Goal: Task Accomplishment & Management: Manage account settings

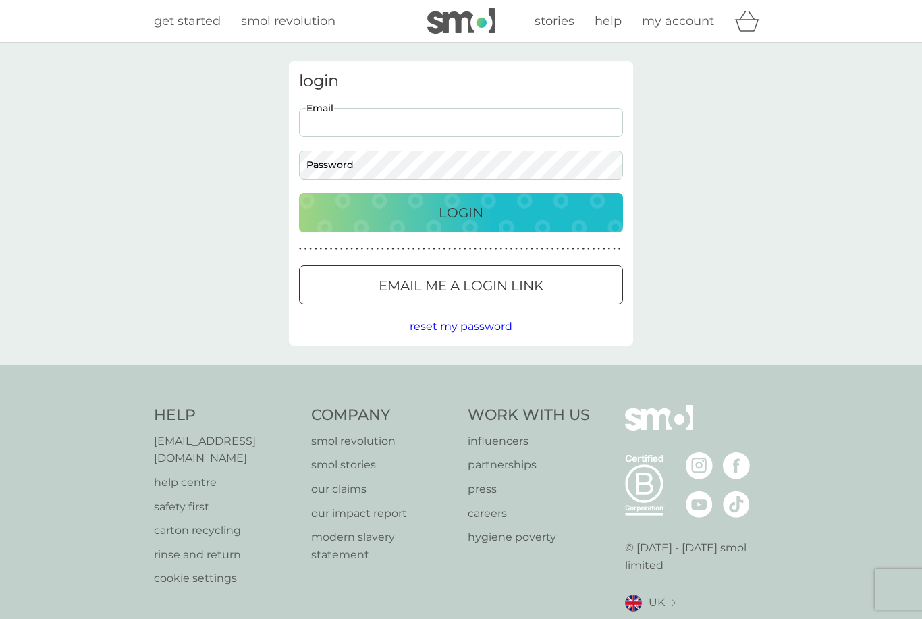
click at [442, 128] on input "Email" at bounding box center [461, 122] width 324 height 29
type input "[EMAIL_ADDRESS][DOMAIN_NAME]"
click at [461, 212] on button "Login" at bounding box center [461, 212] width 324 height 39
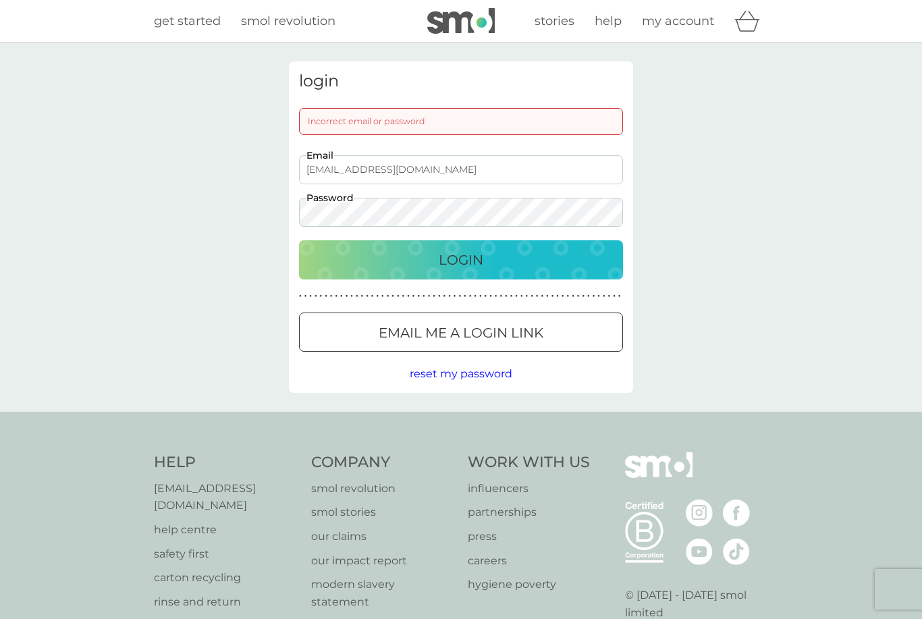
click at [461, 259] on button "Login" at bounding box center [461, 259] width 324 height 39
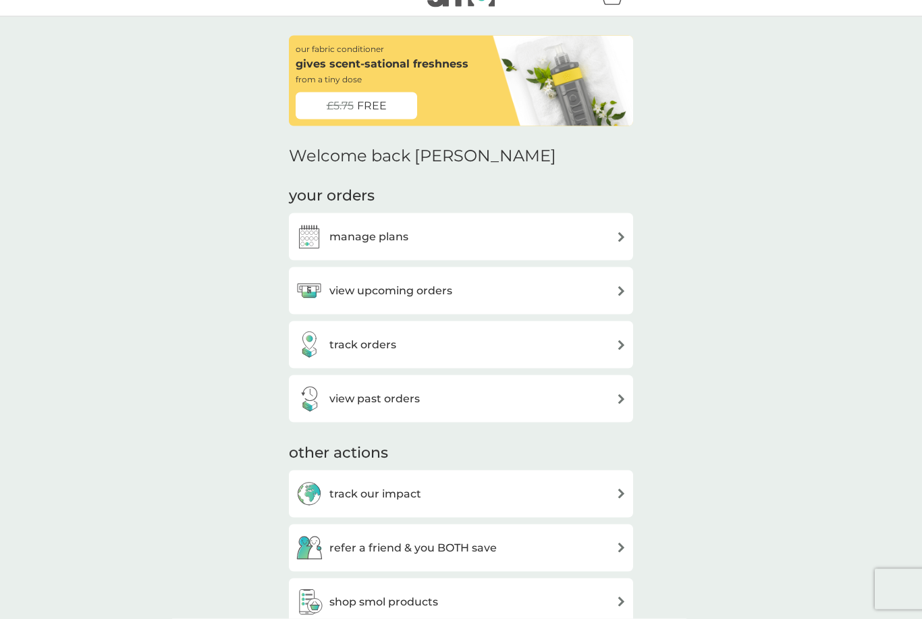
scroll to position [27, 0]
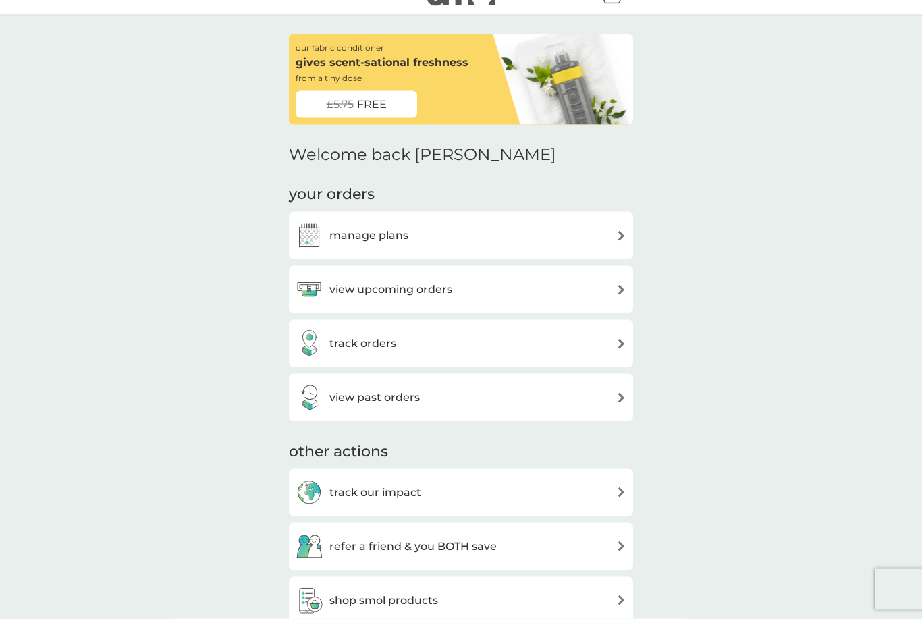
click at [373, 340] on h3 "track orders" at bounding box center [363, 344] width 67 height 18
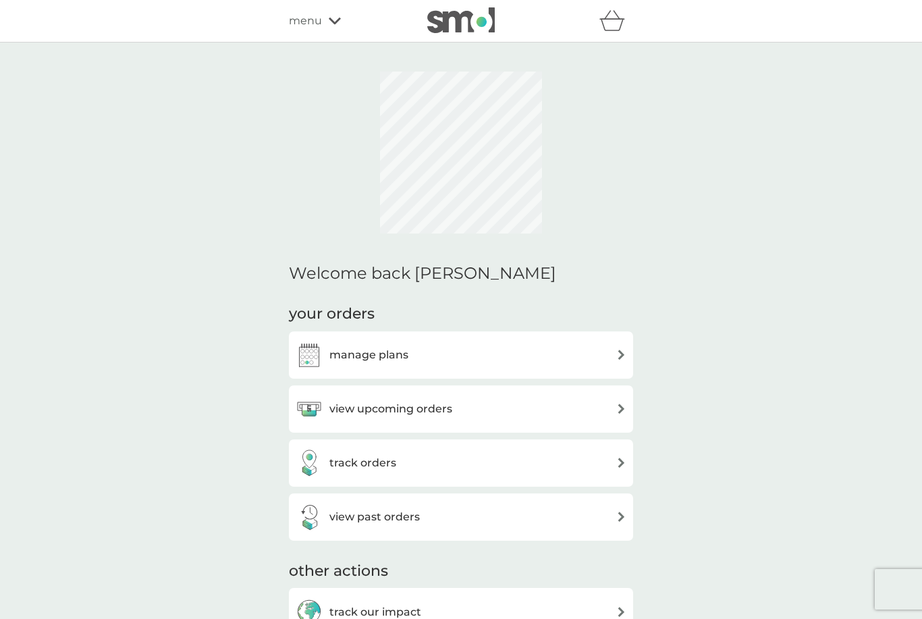
scroll to position [28, 0]
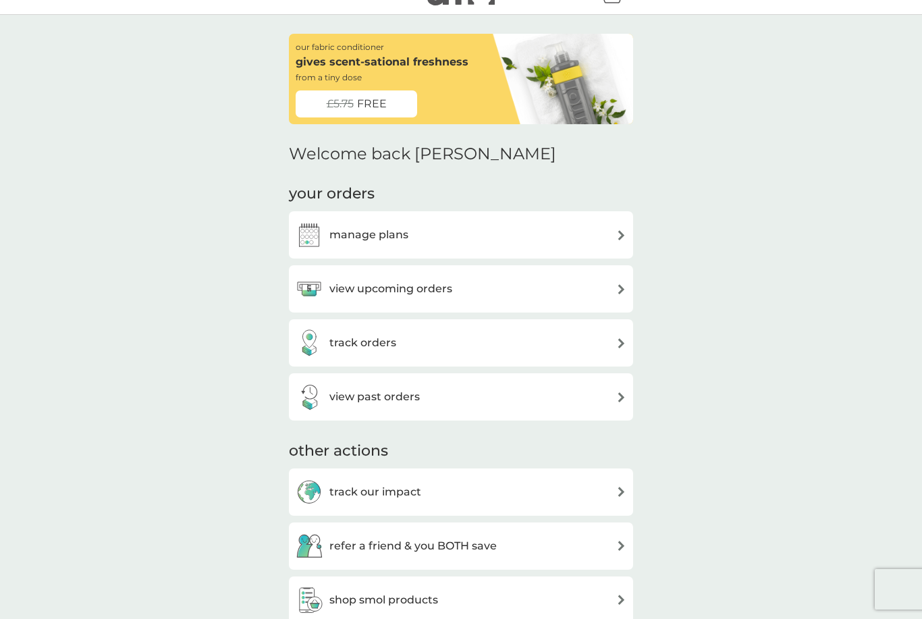
click at [449, 224] on div "manage plans" at bounding box center [461, 234] width 331 height 27
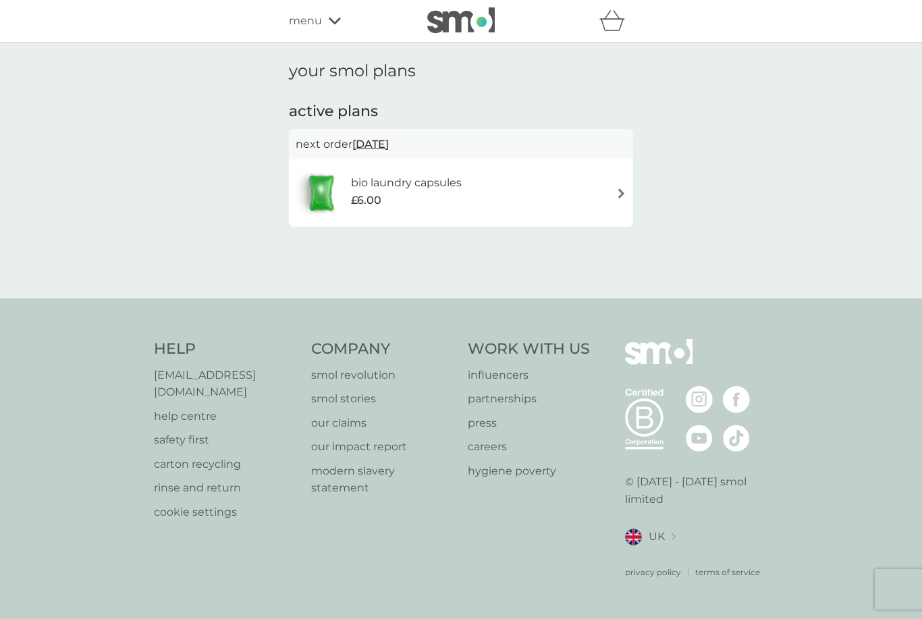
click at [447, 203] on div "£6.00" at bounding box center [406, 201] width 111 height 18
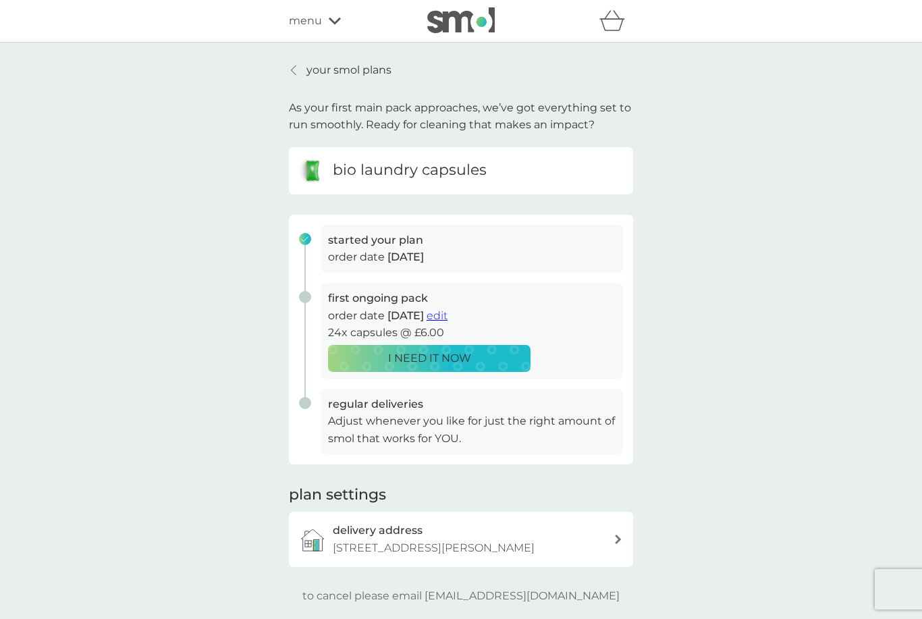
click at [315, 71] on p "your smol plans" at bounding box center [349, 70] width 85 height 18
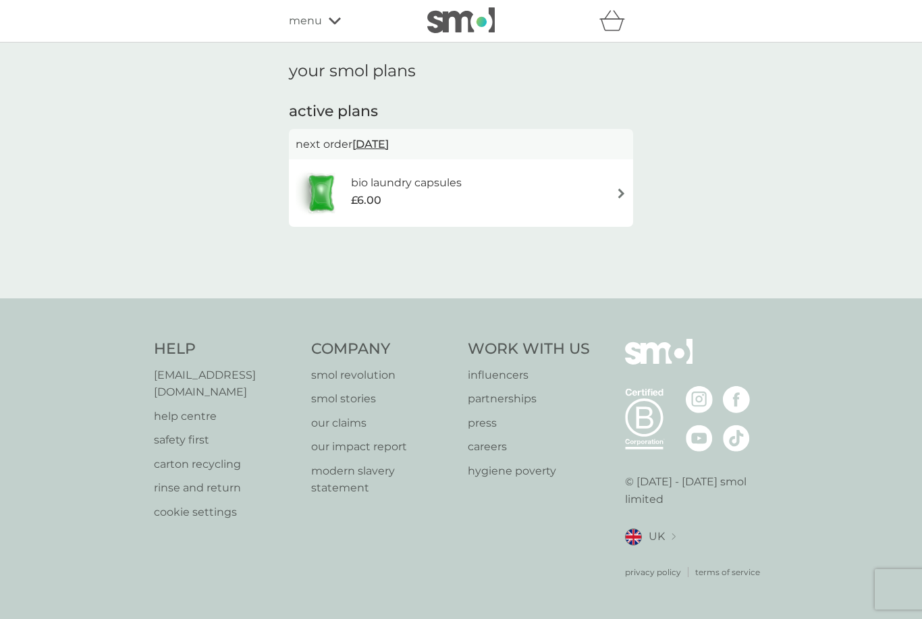
click at [334, 16] on div "menu" at bounding box center [346, 21] width 115 height 18
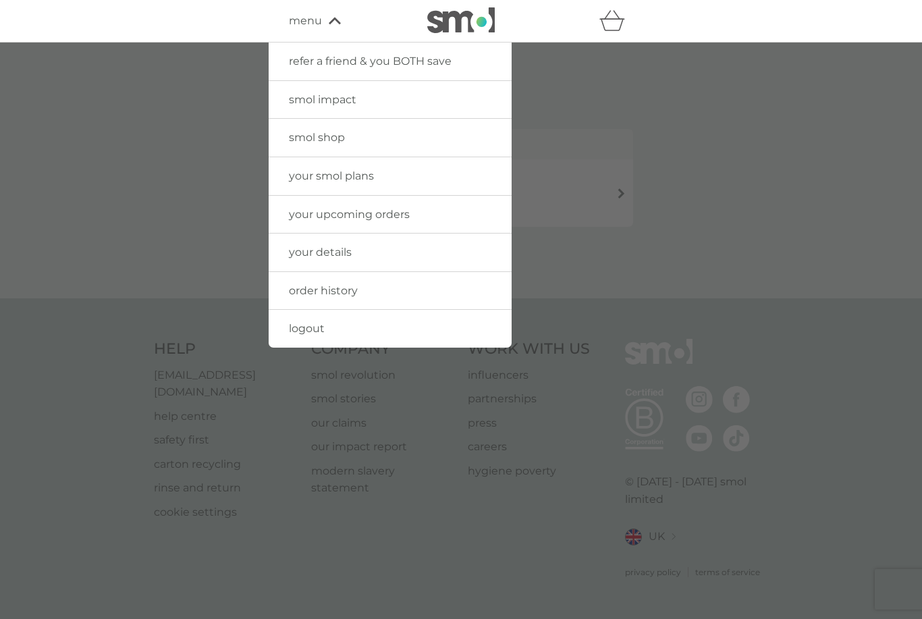
click at [334, 16] on div "menu" at bounding box center [346, 21] width 115 height 18
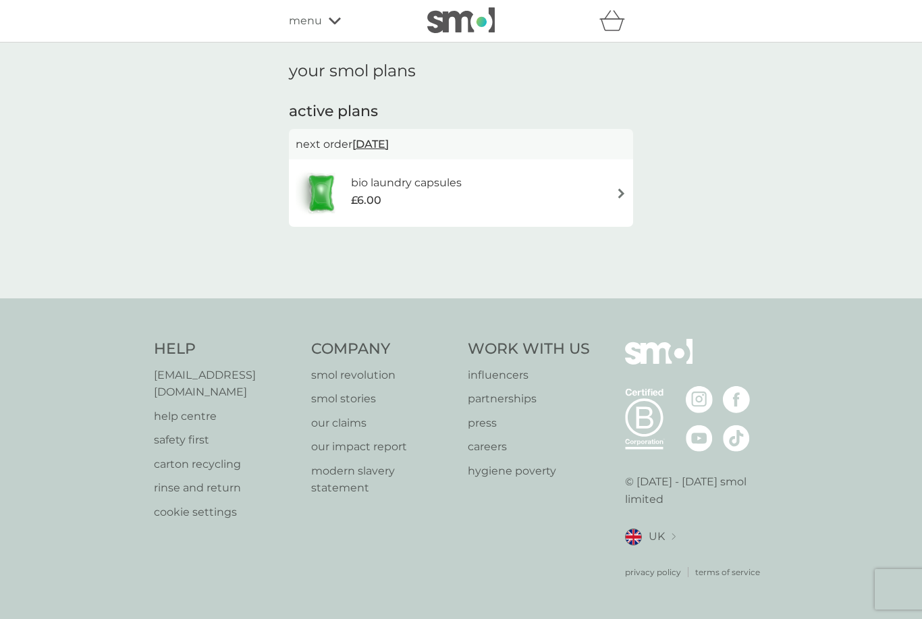
click at [431, 192] on div "£6.00" at bounding box center [406, 201] width 111 height 18
